Goal: Information Seeking & Learning: Find specific fact

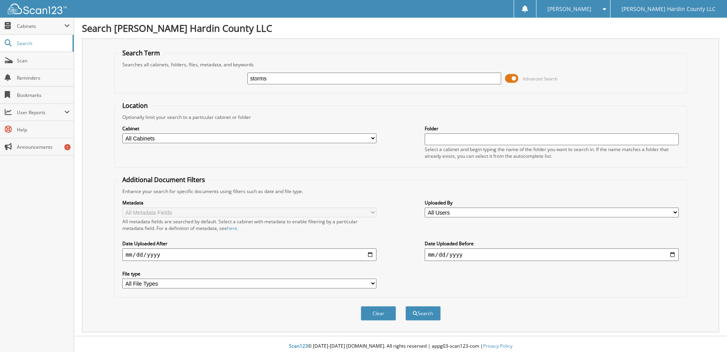
type input "storms"
click at [369, 254] on input "date" at bounding box center [249, 254] width 254 height 13
type input "2025-01-11"
click at [425, 312] on button "Search" at bounding box center [422, 313] width 35 height 15
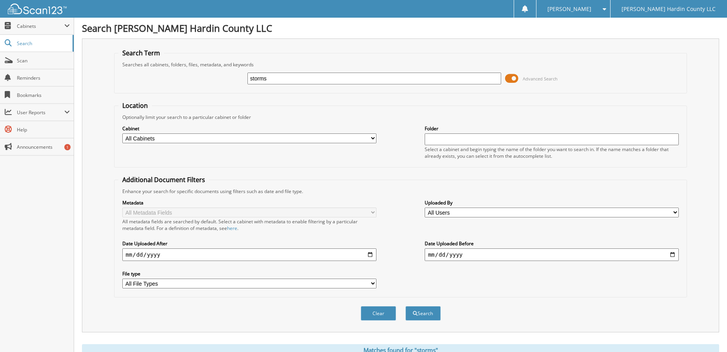
click at [510, 76] on span at bounding box center [511, 79] width 13 height 12
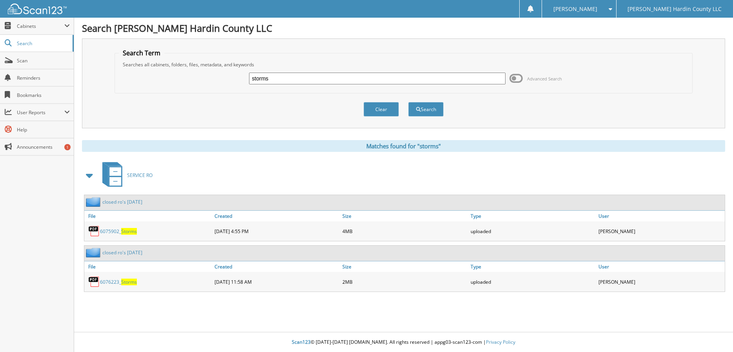
click at [133, 231] on span "Storms" at bounding box center [129, 231] width 16 height 7
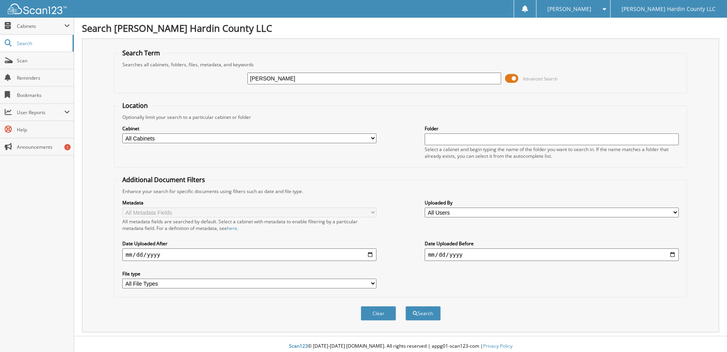
type input "davis"
click at [514, 78] on span at bounding box center [511, 79] width 13 height 12
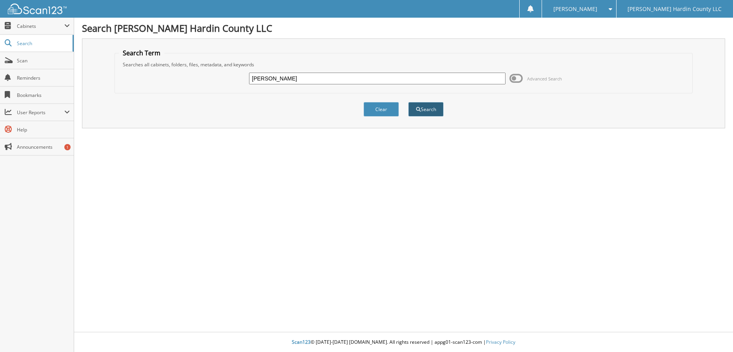
click at [426, 110] on button "Search" at bounding box center [425, 109] width 35 height 15
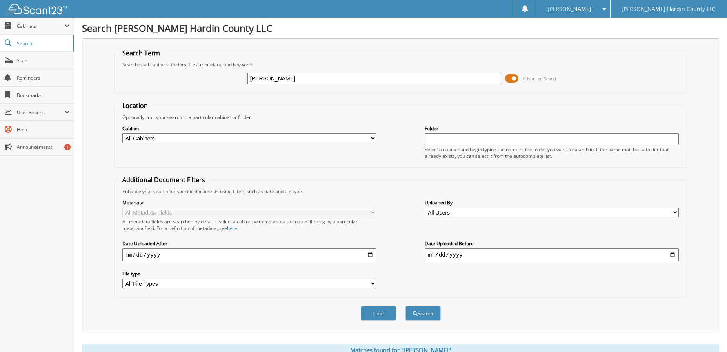
click at [370, 254] on input "date" at bounding box center [249, 254] width 254 height 13
type input "2025-09-01"
click at [421, 312] on button "Search" at bounding box center [422, 313] width 35 height 15
click at [512, 77] on span at bounding box center [511, 79] width 13 height 12
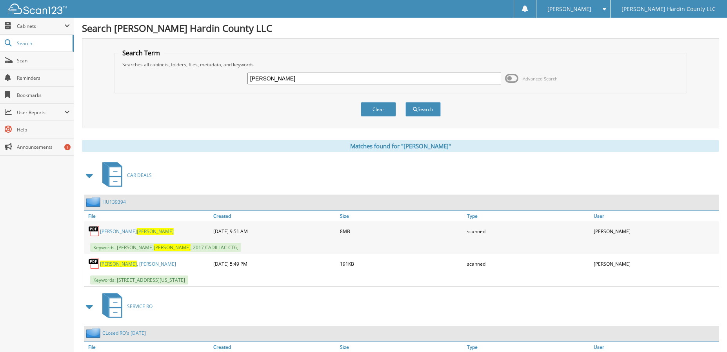
click at [137, 230] on span "[PERSON_NAME]" at bounding box center [155, 231] width 37 height 7
click at [29, 61] on span "Scan" at bounding box center [43, 60] width 53 height 7
